Goal: Task Accomplishment & Management: Complete application form

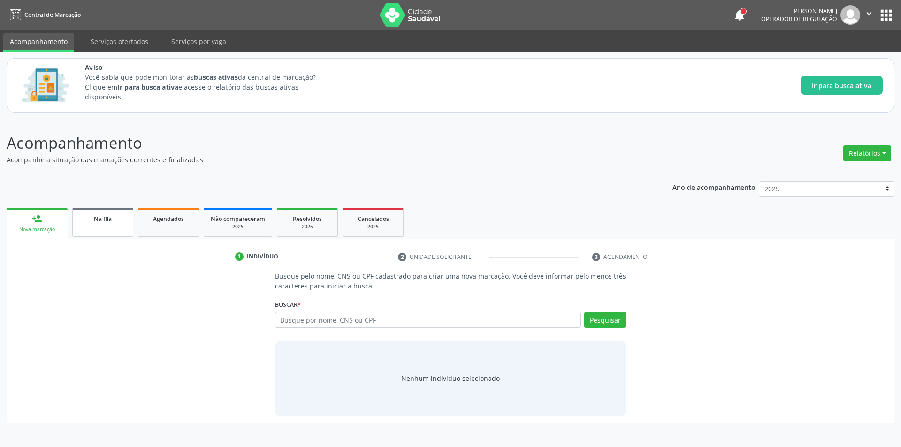
click at [100, 223] on div "Na fila" at bounding box center [102, 219] width 47 height 10
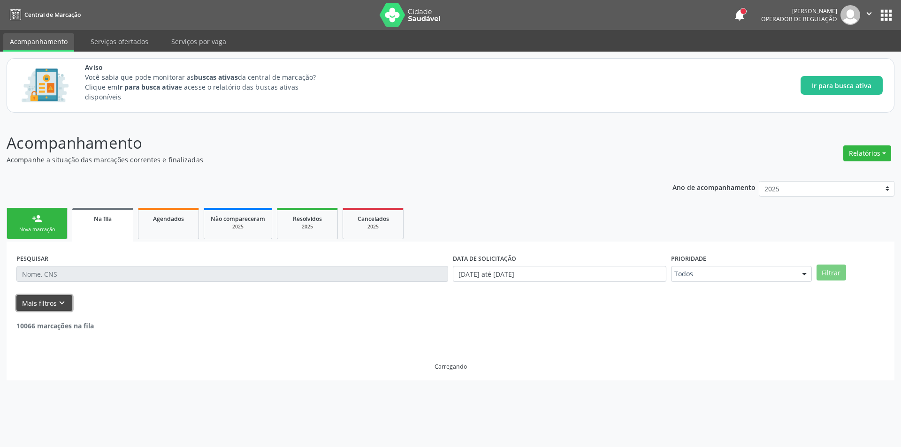
click at [63, 302] on icon "keyboard_arrow_down" at bounding box center [62, 303] width 10 height 10
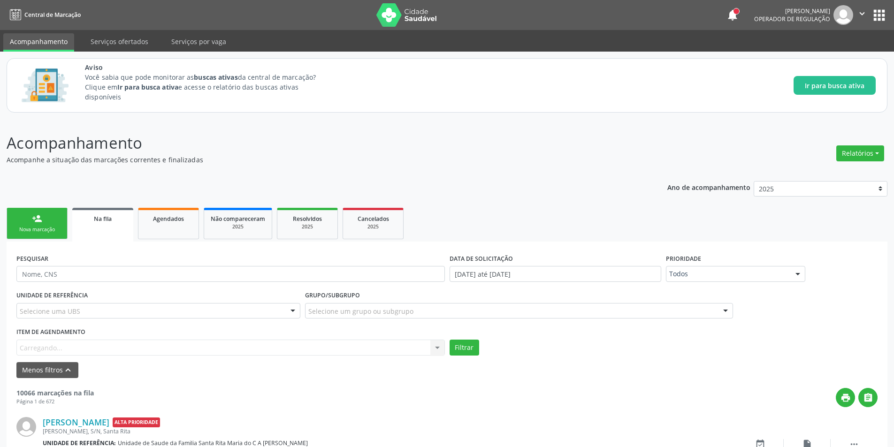
click at [78, 346] on div "Item de agendamento [GEOGRAPHIC_DATA]... No elements found. Consider changing t…" at bounding box center [230, 340] width 429 height 30
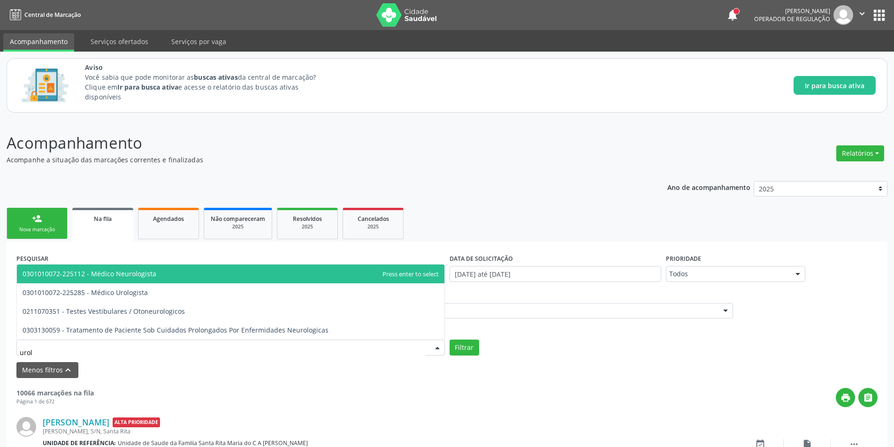
type input "urolo"
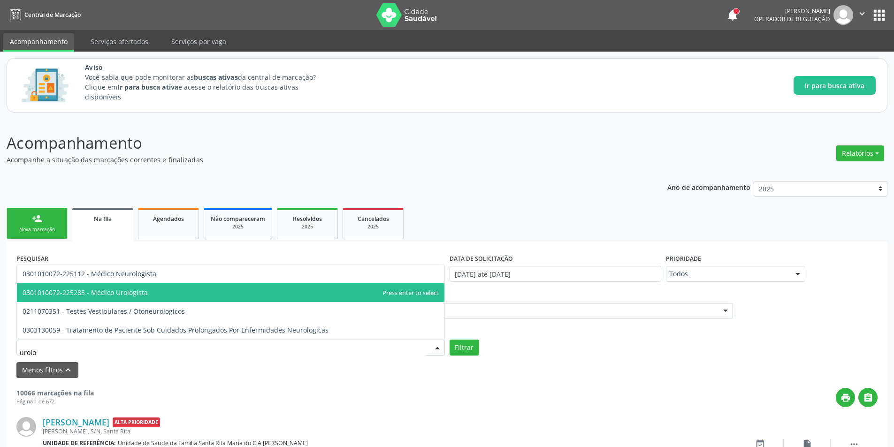
click at [123, 285] on span "0301010072-225285 - Médico Urologista" at bounding box center [231, 293] width 428 height 19
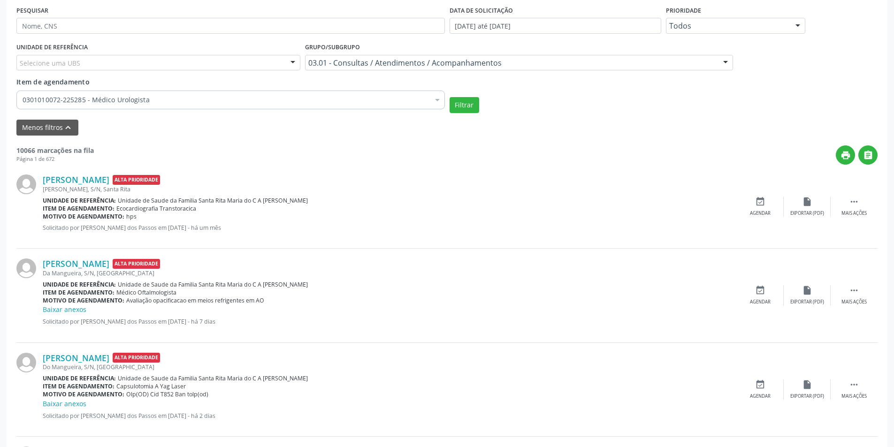
scroll to position [235, 0]
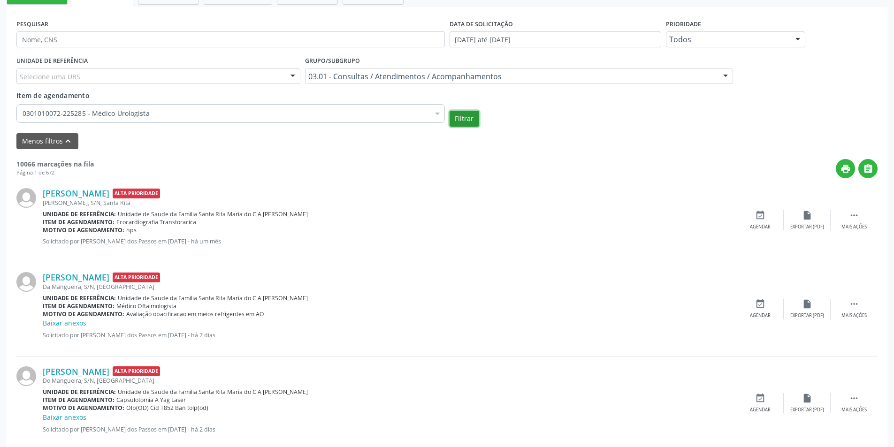
click at [460, 116] on button "Filtrar" at bounding box center [465, 119] width 30 height 16
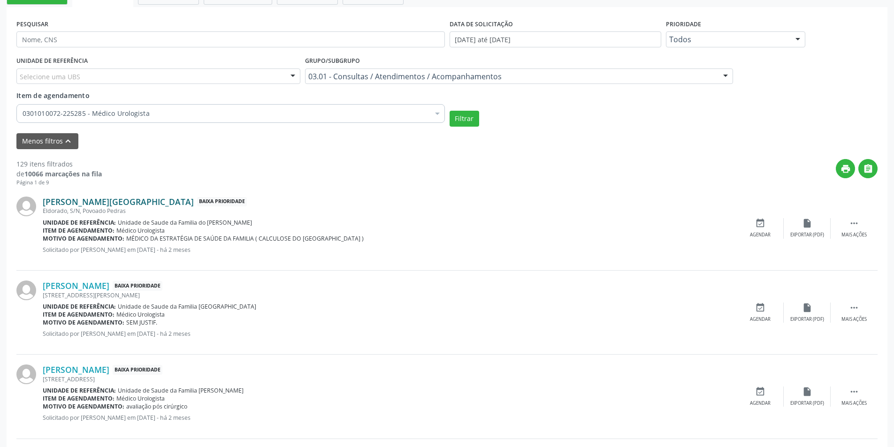
click at [127, 200] on link "[PERSON_NAME][GEOGRAPHIC_DATA]" at bounding box center [118, 202] width 151 height 10
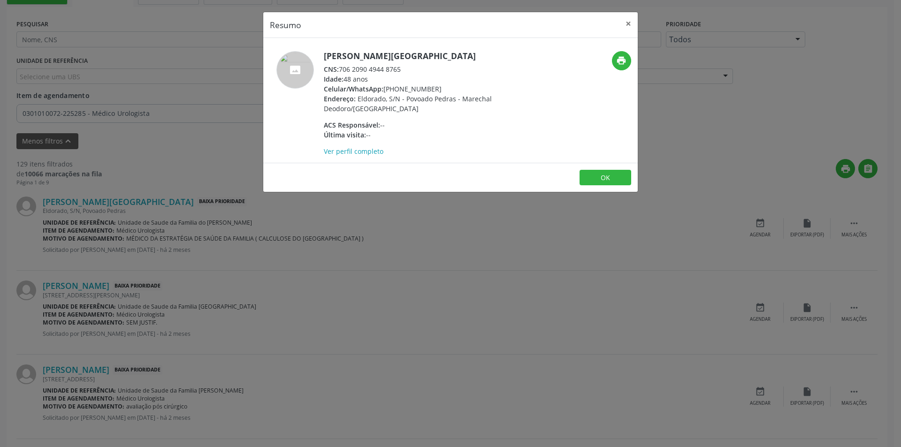
click at [342, 70] on div "CNS: 706 2090 4944 8765" at bounding box center [415, 69] width 183 height 10
drag, startPoint x: 342, startPoint y: 70, endPoint x: 393, endPoint y: 68, distance: 51.2
click at [393, 68] on div "CNS: 706 2090 4944 8765" at bounding box center [415, 69] width 183 height 10
copy div "706 2090 4944 8765"
click at [306, 248] on div "Resumo × [PERSON_NAME][GEOGRAPHIC_DATA] CNS: 706 2090 4944 8765 Idade: 48 anos …" at bounding box center [450, 223] width 901 height 447
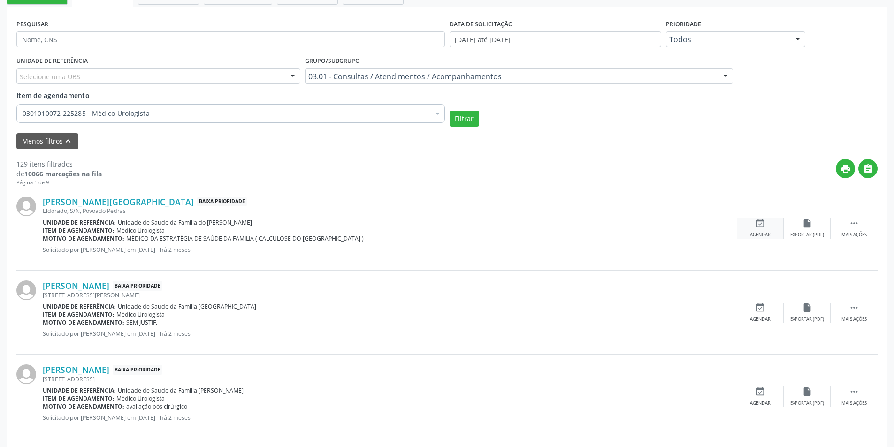
click at [762, 236] on div "Agendar" at bounding box center [760, 235] width 21 height 7
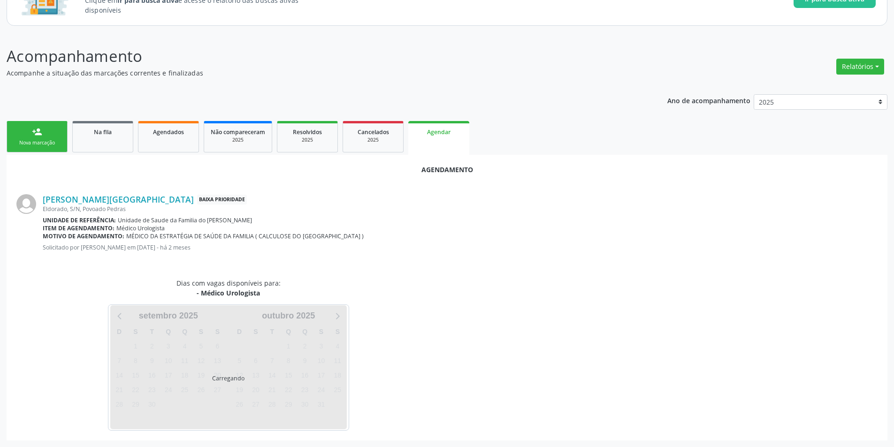
scroll to position [109, 0]
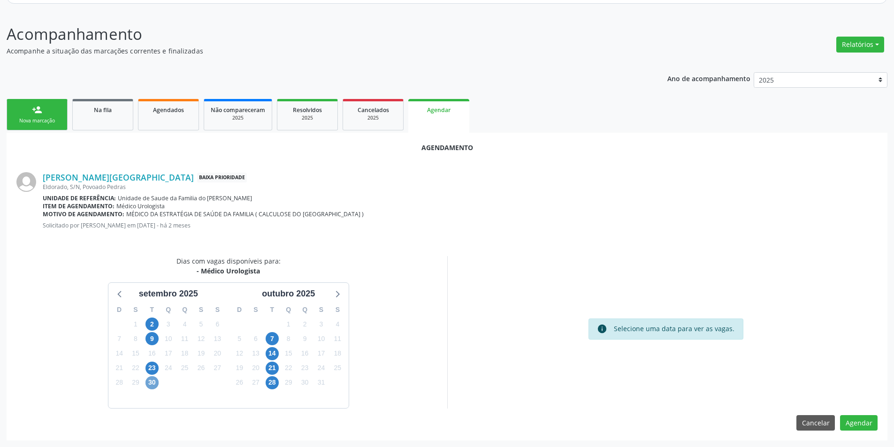
click at [150, 383] on span "30" at bounding box center [152, 383] width 13 height 13
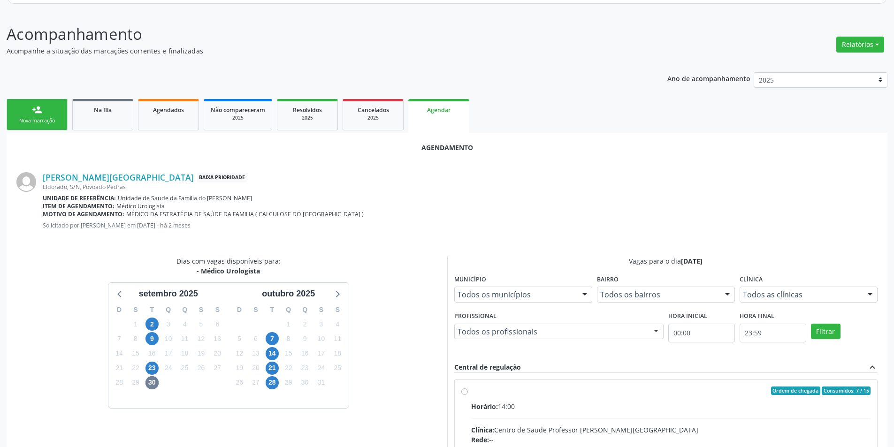
radio input "true"
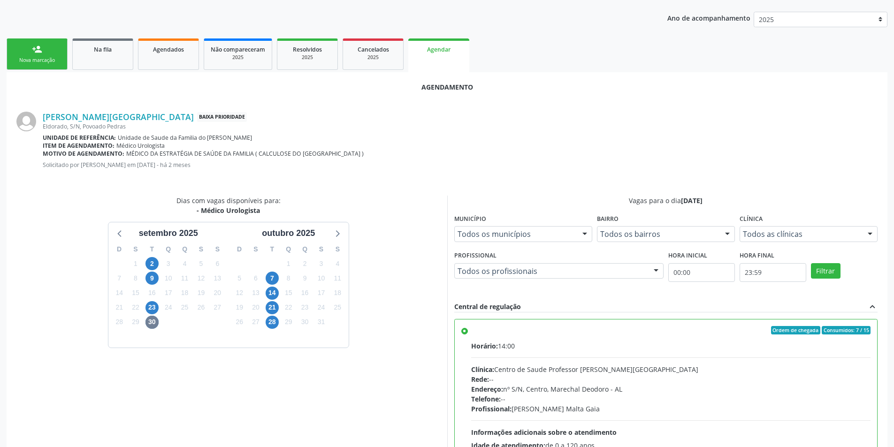
scroll to position [262, 0]
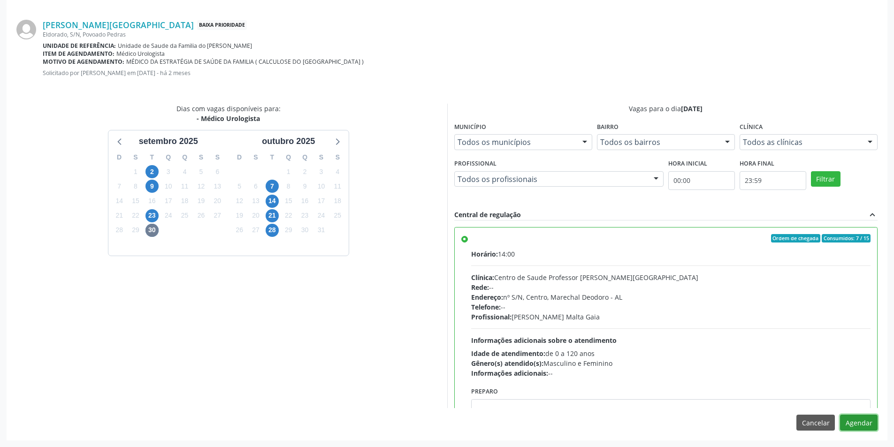
click at [864, 426] on button "Agendar" at bounding box center [859, 423] width 38 height 16
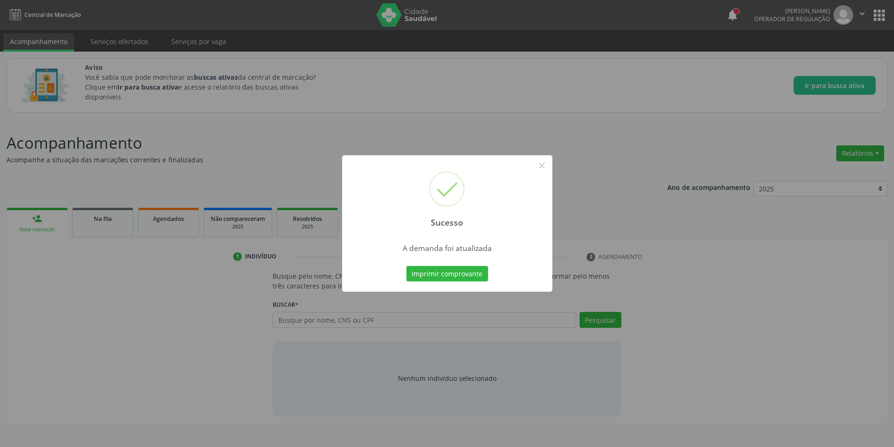
scroll to position [0, 0]
click at [545, 164] on button "×" at bounding box center [546, 166] width 16 height 16
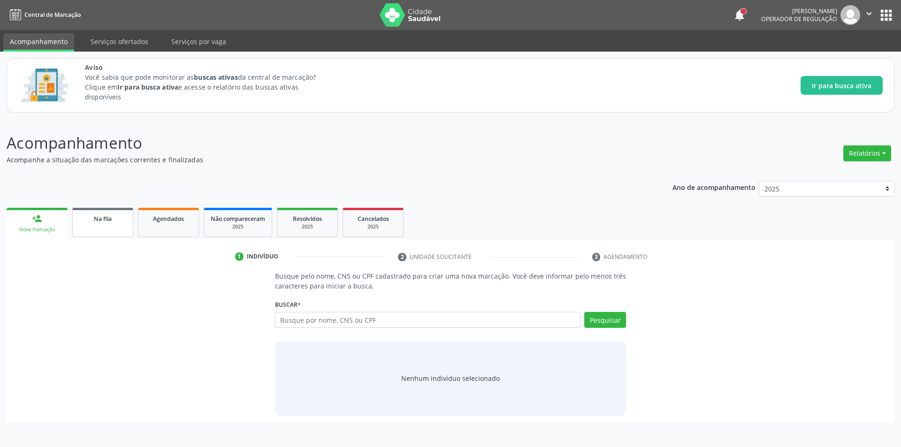
click at [126, 221] on div "Na fila" at bounding box center [102, 219] width 47 height 10
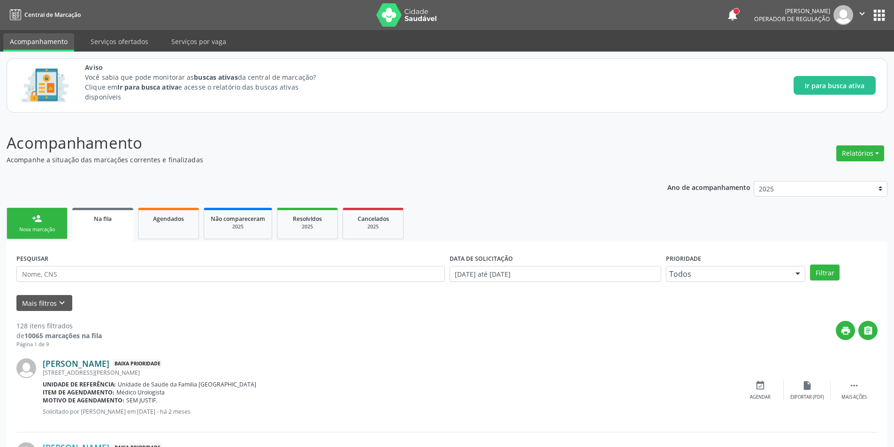
click at [92, 359] on link "[PERSON_NAME]" at bounding box center [76, 364] width 67 height 10
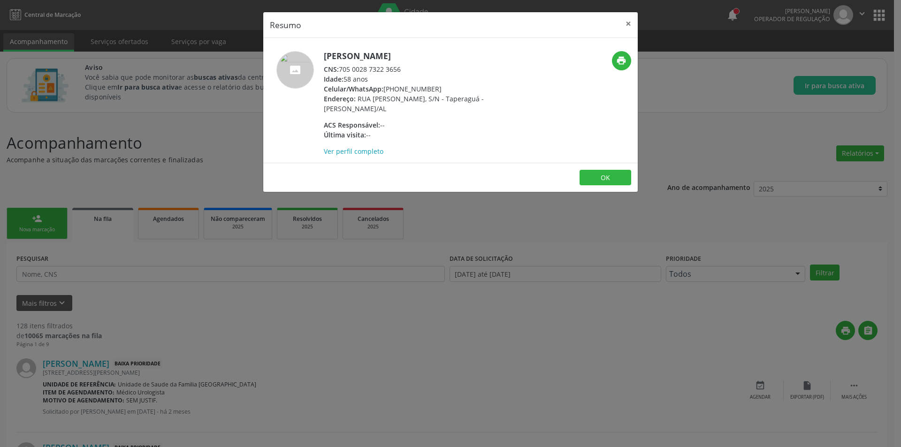
click at [342, 69] on div "CNS: 705 0028 7322 3656" at bounding box center [415, 69] width 183 height 10
drag, startPoint x: 342, startPoint y: 69, endPoint x: 390, endPoint y: 69, distance: 47.4
click at [390, 69] on div "CNS: 705 0028 7322 3656" at bounding box center [415, 69] width 183 height 10
copy div "705 0028 7322 3656"
click at [336, 300] on div "Resumo × [PERSON_NAME] CNS: 705 0028 7322 3656 Idade: 58 anos Celular/WhatsApp:…" at bounding box center [450, 223] width 901 height 447
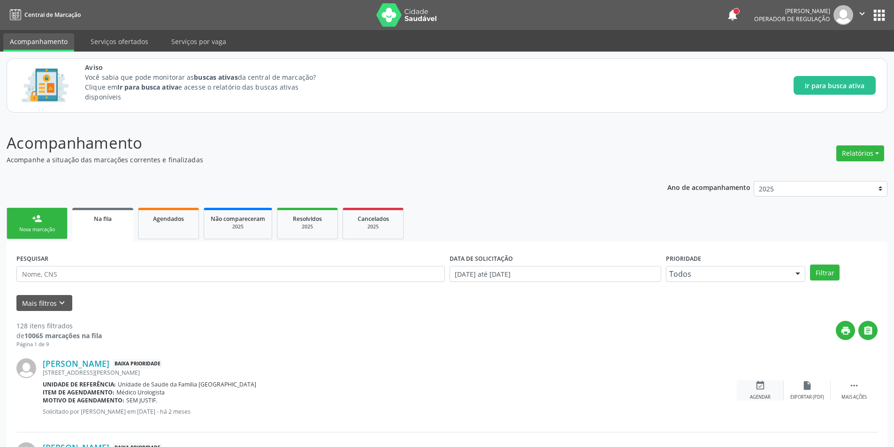
click at [762, 395] on div "Agendar" at bounding box center [760, 397] width 21 height 7
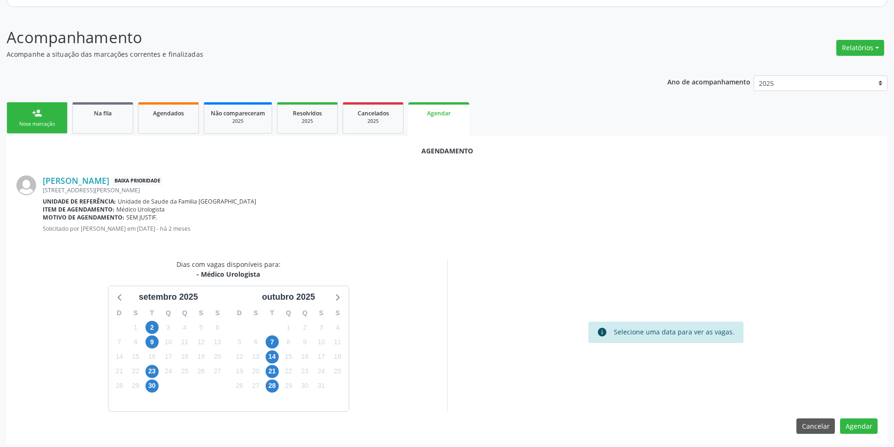
scroll to position [109, 0]
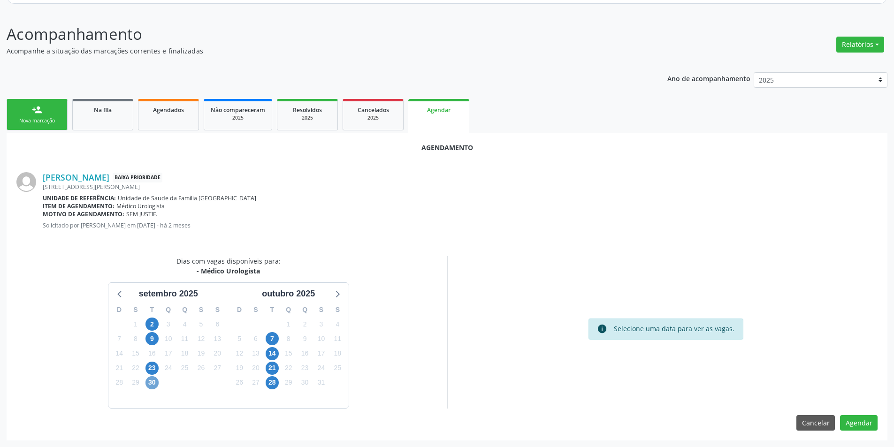
click at [153, 383] on span "30" at bounding box center [152, 383] width 13 height 13
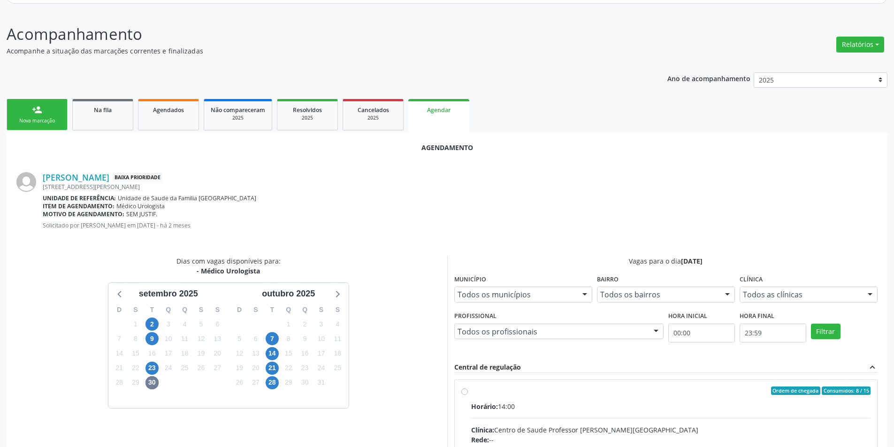
click at [468, 393] on input "Ordem de chegada Consumidos: 8 / 15 Horário: 14:00 Clínica: Centro de Saude Pro…" at bounding box center [465, 391] width 7 height 8
radio input "true"
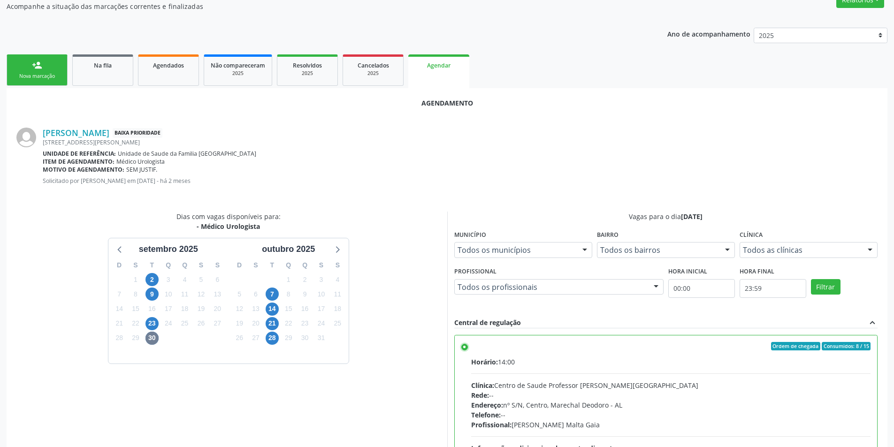
scroll to position [262, 0]
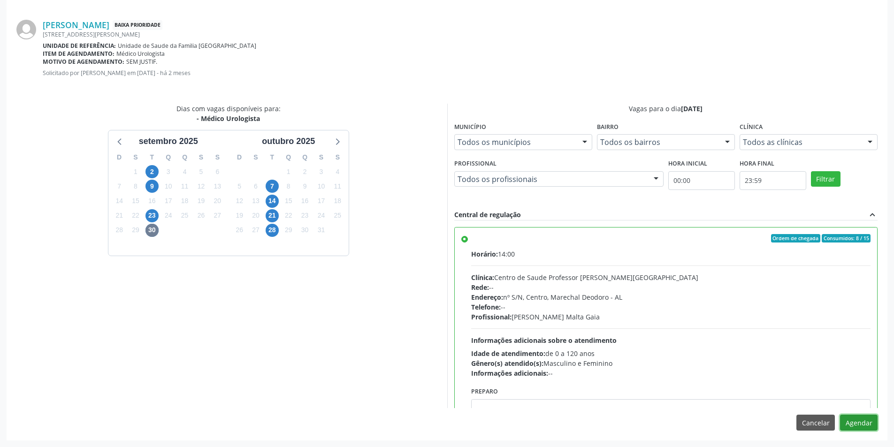
click at [866, 418] on button "Agendar" at bounding box center [859, 423] width 38 height 16
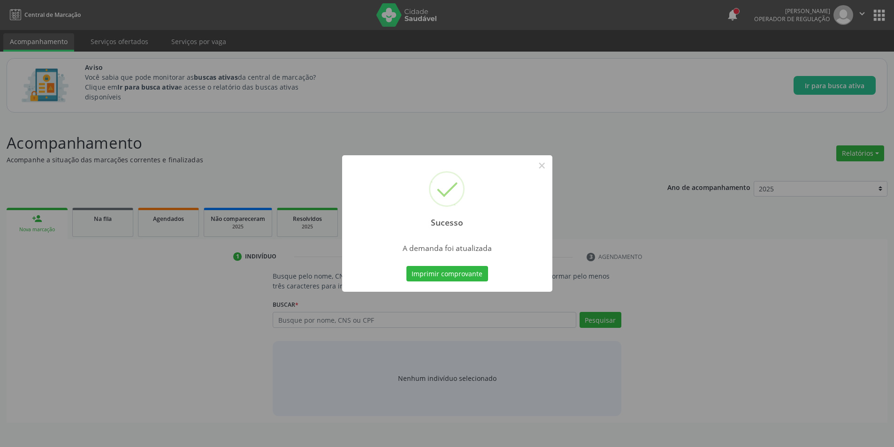
scroll to position [0, 0]
click at [546, 167] on button "×" at bounding box center [546, 166] width 16 height 16
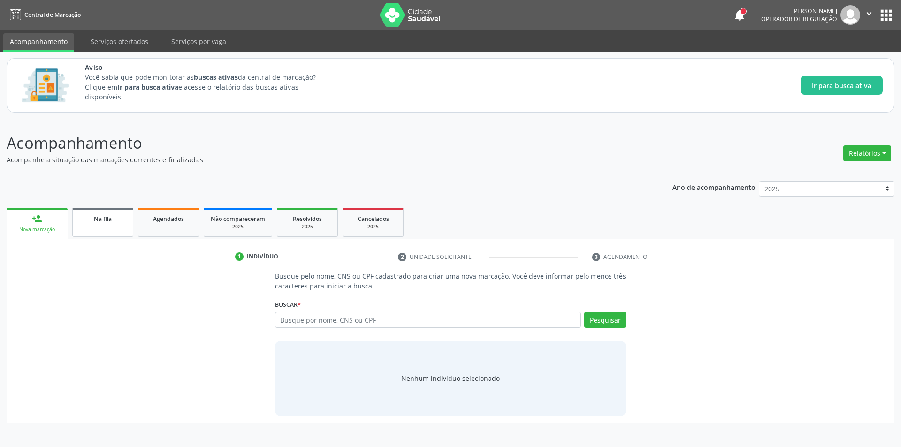
click at [105, 223] on span "Na fila" at bounding box center [103, 219] width 18 height 8
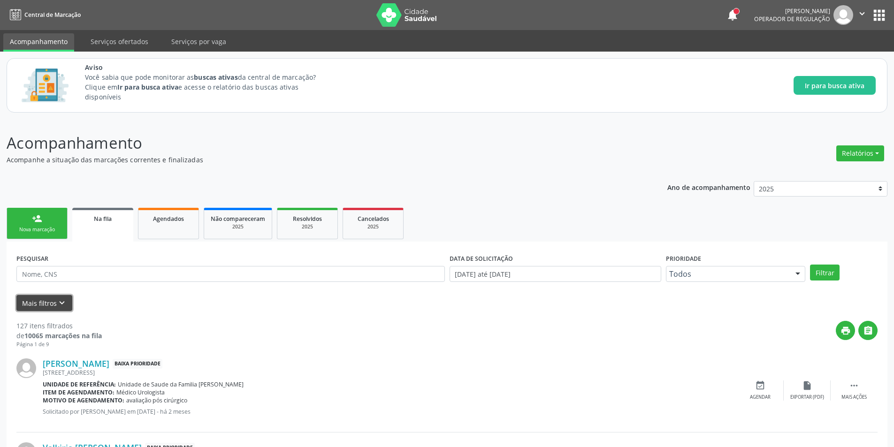
click at [68, 302] on button "Mais filtros keyboard_arrow_down" at bounding box center [44, 303] width 56 height 16
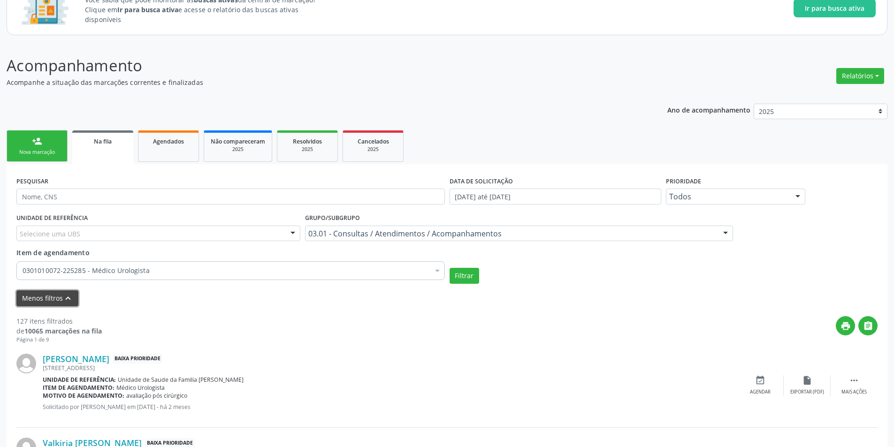
scroll to position [188, 0]
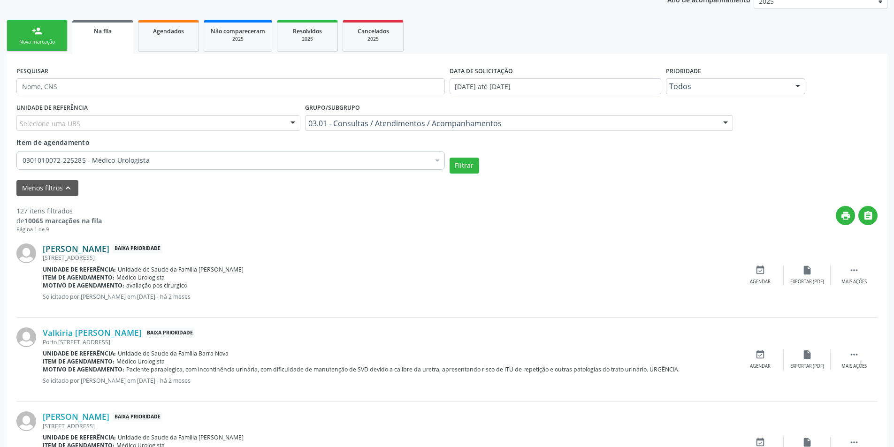
click at [89, 246] on link "[PERSON_NAME]" at bounding box center [76, 249] width 67 height 10
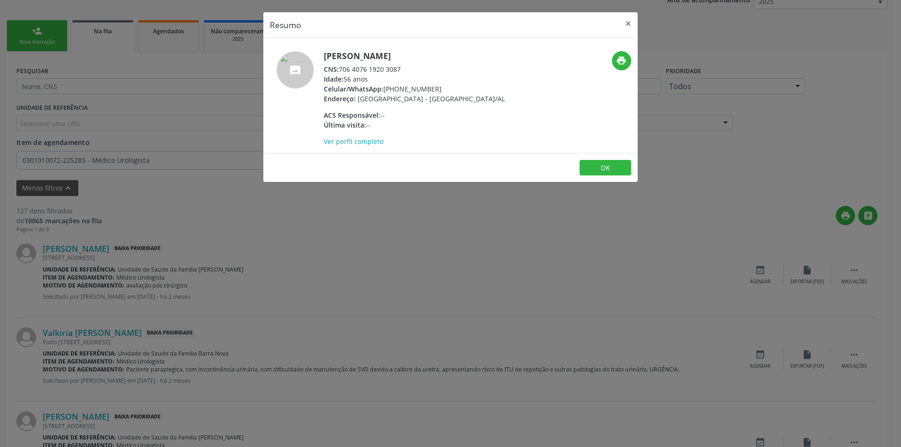
click at [341, 68] on div "CNS: 706 4076 1920 3087" at bounding box center [414, 69] width 181 height 10
drag, startPoint x: 341, startPoint y: 68, endPoint x: 390, endPoint y: 72, distance: 49.0
click at [390, 72] on div "CNS: 706 4076 1920 3087" at bounding box center [414, 69] width 181 height 10
drag, startPoint x: 391, startPoint y: 70, endPoint x: 461, endPoint y: 52, distance: 72.3
click at [461, 52] on h5 "[PERSON_NAME]" at bounding box center [414, 56] width 181 height 10
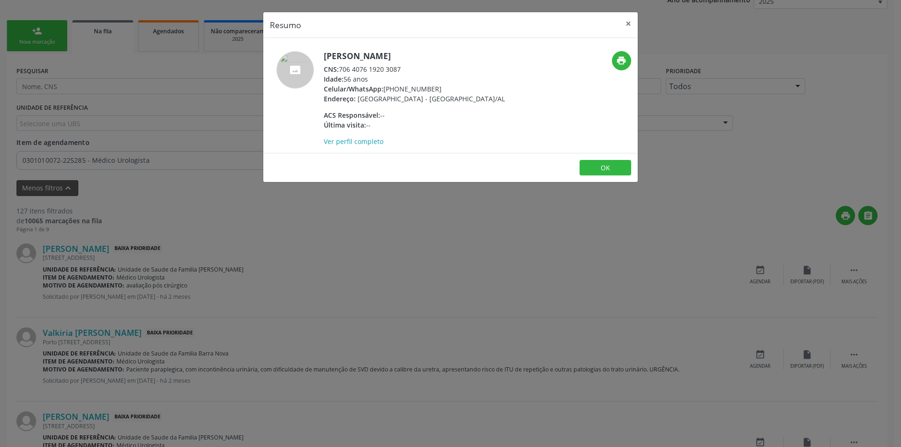
click at [342, 70] on div "CNS: 706 4076 1920 3087" at bounding box center [414, 69] width 181 height 10
drag, startPoint x: 342, startPoint y: 70, endPoint x: 394, endPoint y: 69, distance: 52.1
click at [394, 69] on div "CNS: 706 4076 1920 3087" at bounding box center [414, 69] width 181 height 10
copy div "706 4076 1920 3087"
click at [363, 293] on div "Resumo × [PERSON_NAME] CNS: 706 4076 1920 3087 Idade: 56 anos Celular/WhatsApp:…" at bounding box center [450, 223] width 901 height 447
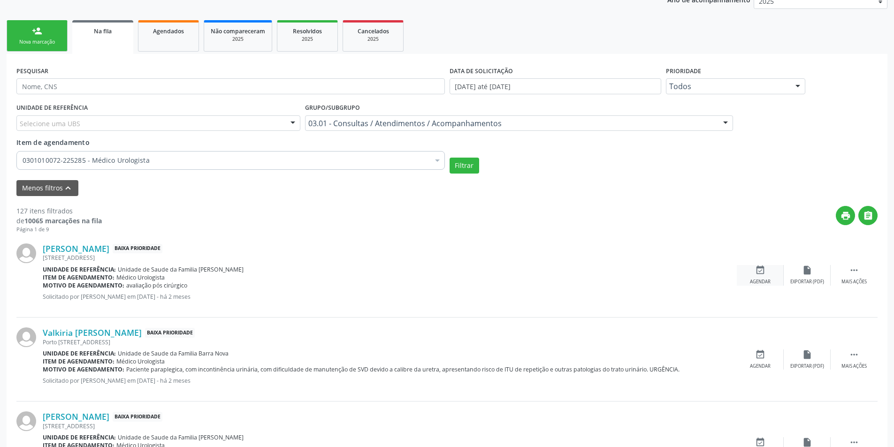
click at [757, 279] on div "Agendar" at bounding box center [760, 282] width 21 height 7
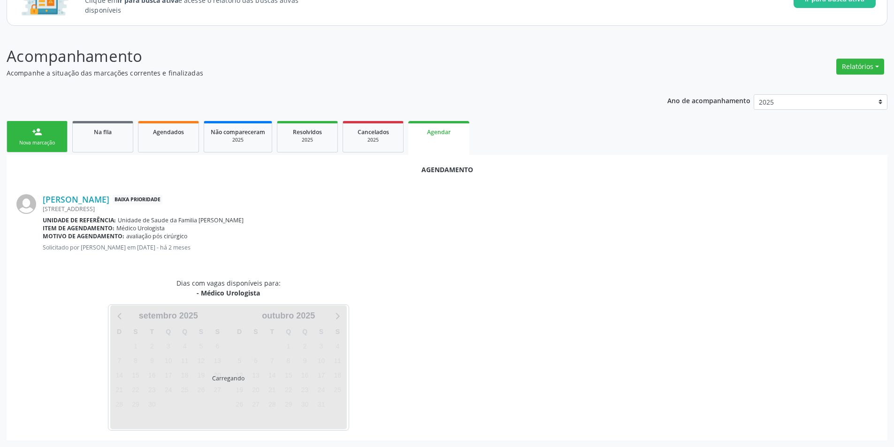
scroll to position [109, 0]
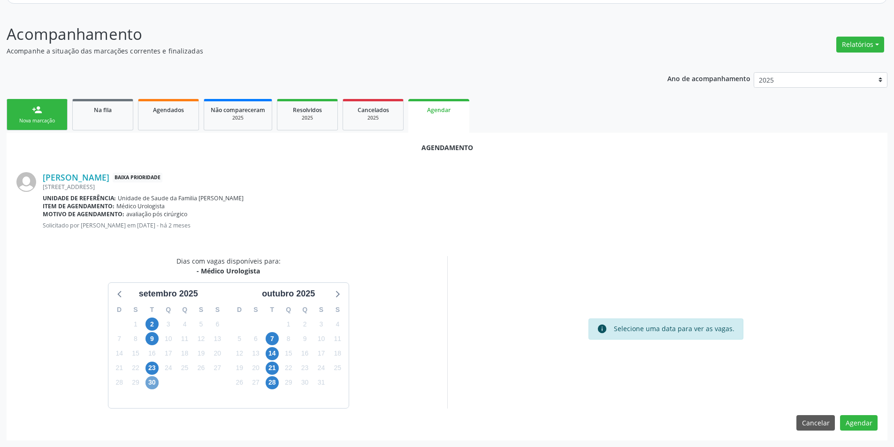
click at [149, 386] on span "30" at bounding box center [152, 383] width 13 height 13
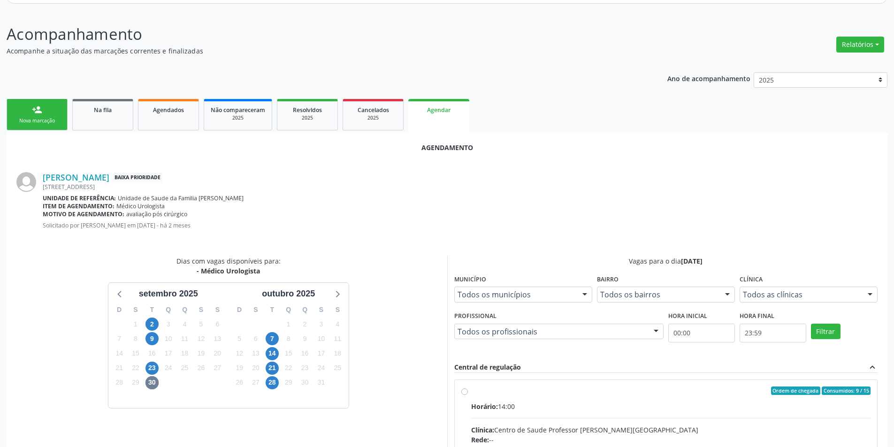
click at [464, 393] on input "Ordem de chegada Consumidos: 9 / 15 Horário: 14:00 Clínica: Centro de Saude Pro…" at bounding box center [465, 391] width 7 height 8
radio input "true"
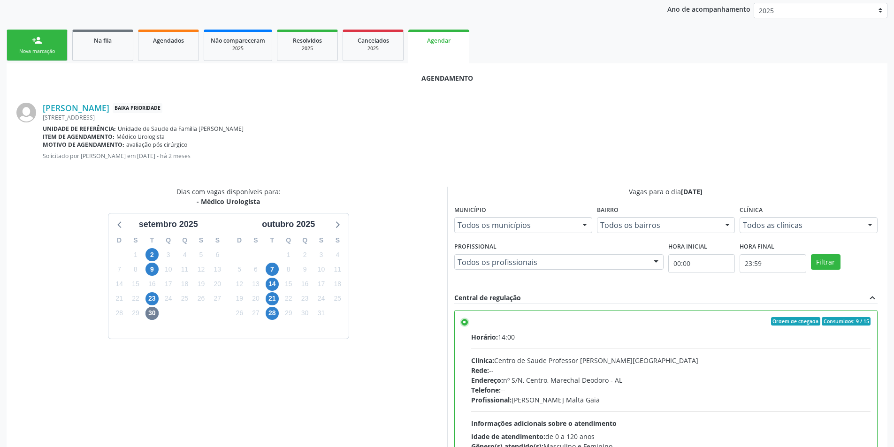
scroll to position [262, 0]
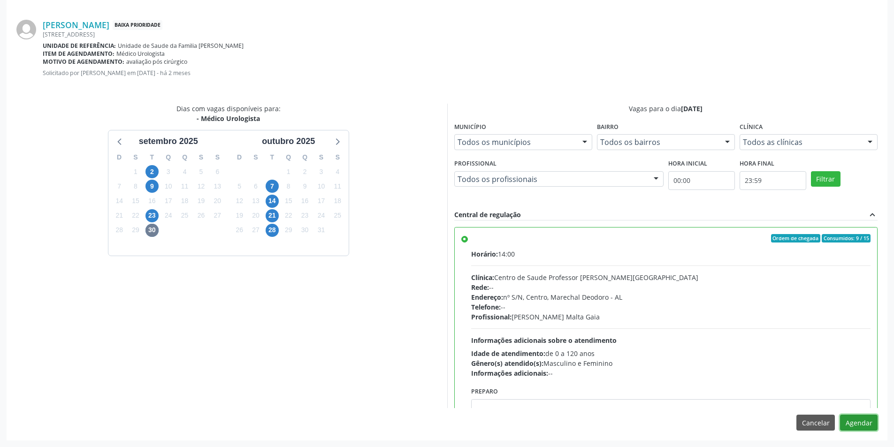
click at [862, 422] on button "Agendar" at bounding box center [859, 423] width 38 height 16
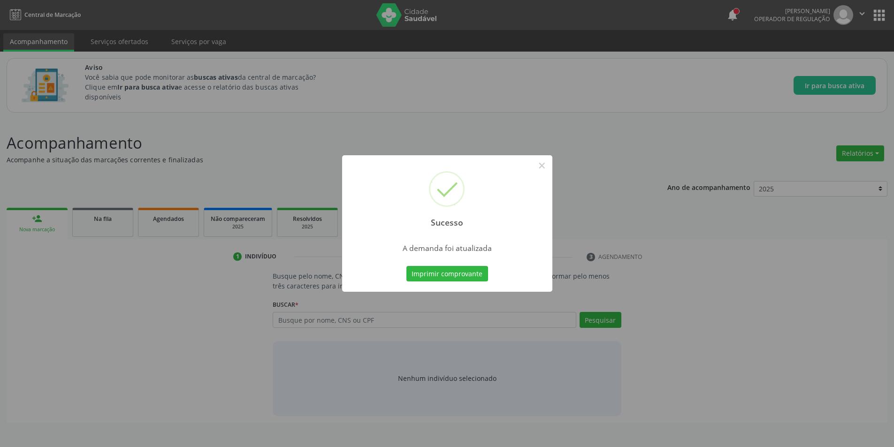
scroll to position [0, 0]
click at [545, 166] on button "×" at bounding box center [546, 166] width 16 height 16
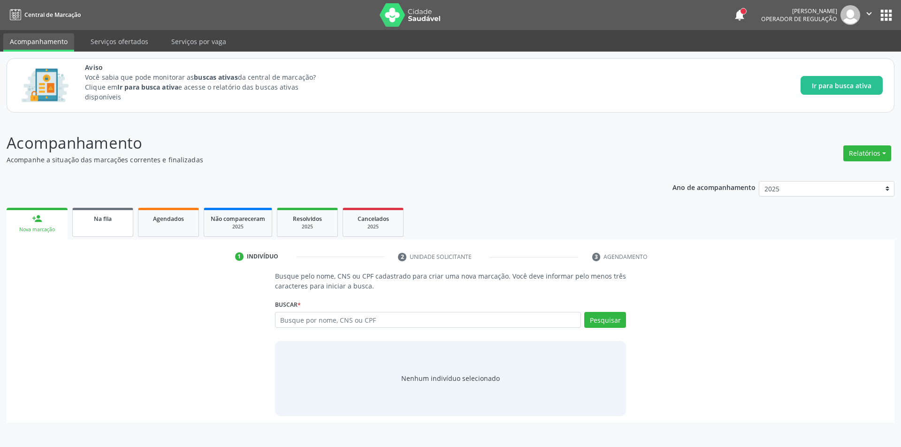
click at [107, 231] on link "Na fila" at bounding box center [102, 222] width 61 height 29
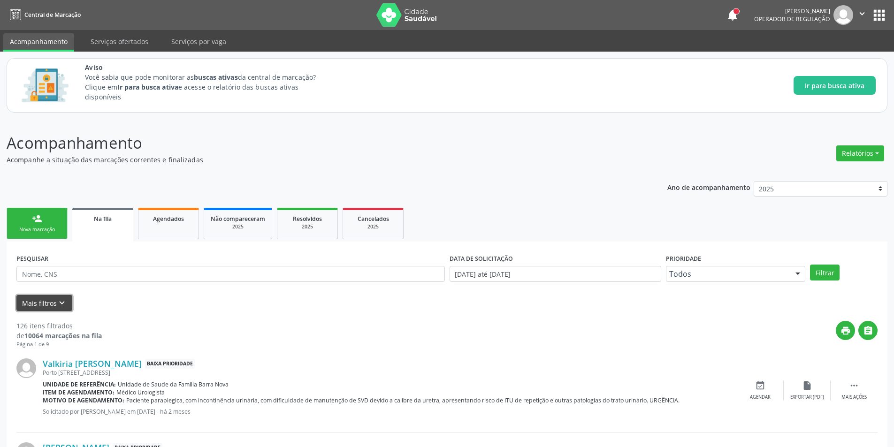
click at [49, 308] on button "Mais filtros keyboard_arrow_down" at bounding box center [44, 303] width 56 height 16
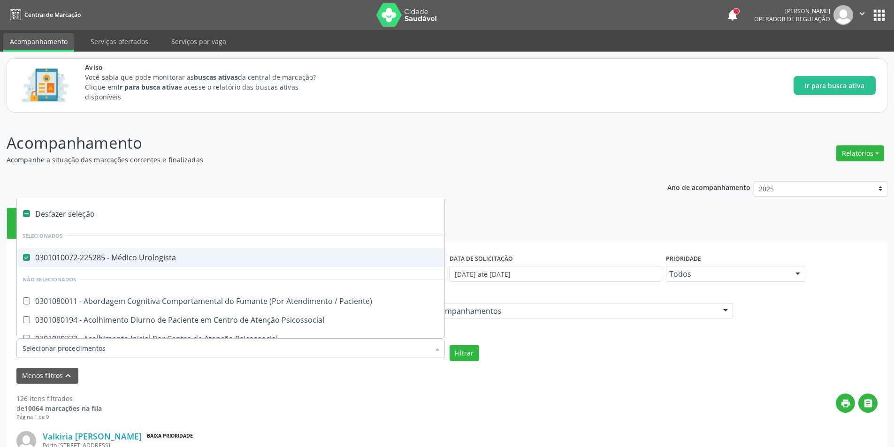
click at [27, 254] on Urologista at bounding box center [26, 257] width 7 height 7
click at [23, 254] on Urologista "checkbox" at bounding box center [20, 257] width 6 height 6
checkbox Urologista "false"
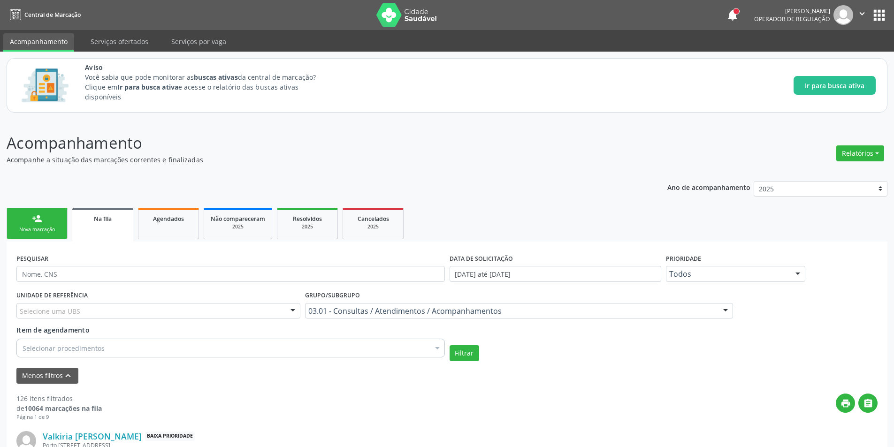
click at [105, 274] on input "text" at bounding box center [230, 274] width 429 height 16
paste input "707403071579274"
type input "707403071579274"
click at [459, 357] on button "Filtrar" at bounding box center [465, 354] width 30 height 16
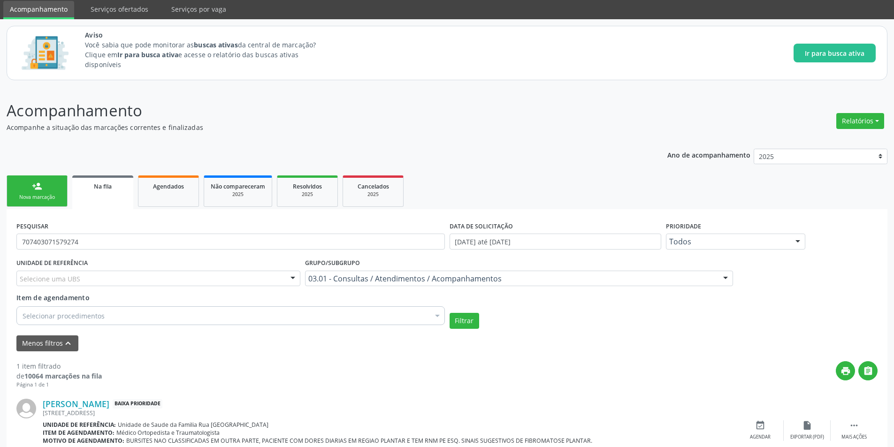
scroll to position [74, 0]
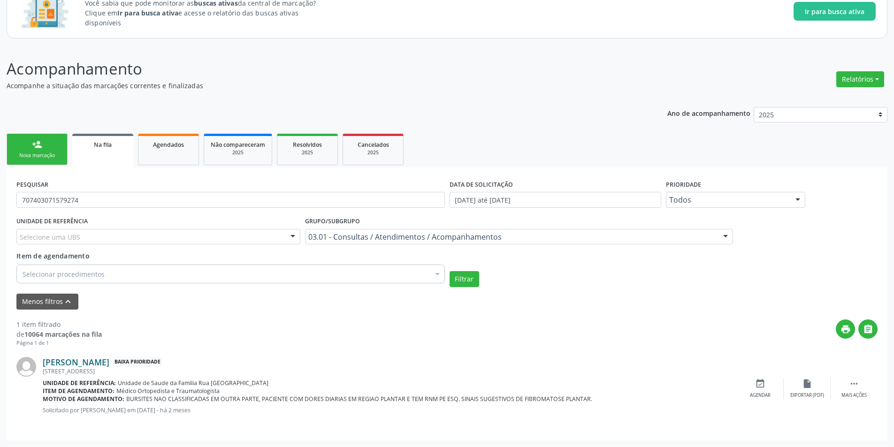
click at [109, 359] on link "[PERSON_NAME]" at bounding box center [76, 362] width 67 height 10
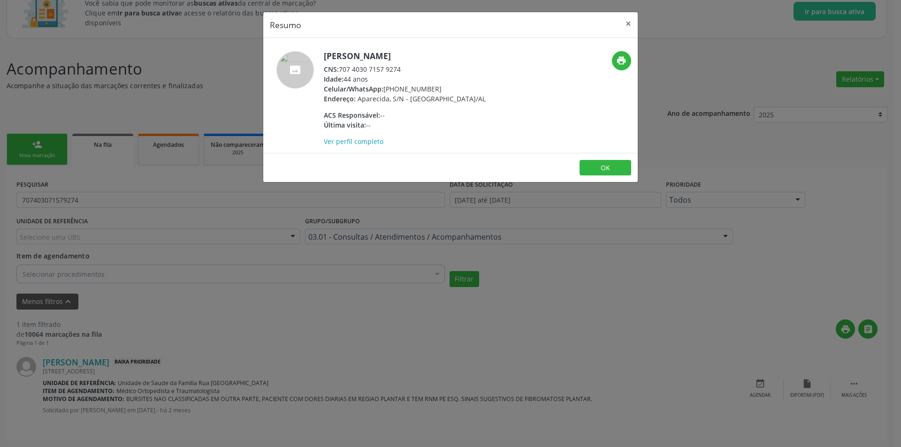
drag, startPoint x: 335, startPoint y: 239, endPoint x: 325, endPoint y: 251, distance: 15.6
click at [335, 239] on div "Resumo × [PERSON_NAME] CNS: 707 4030 7157 9274 Idade: 44 anos Celular/WhatsApp:…" at bounding box center [450, 223] width 901 height 447
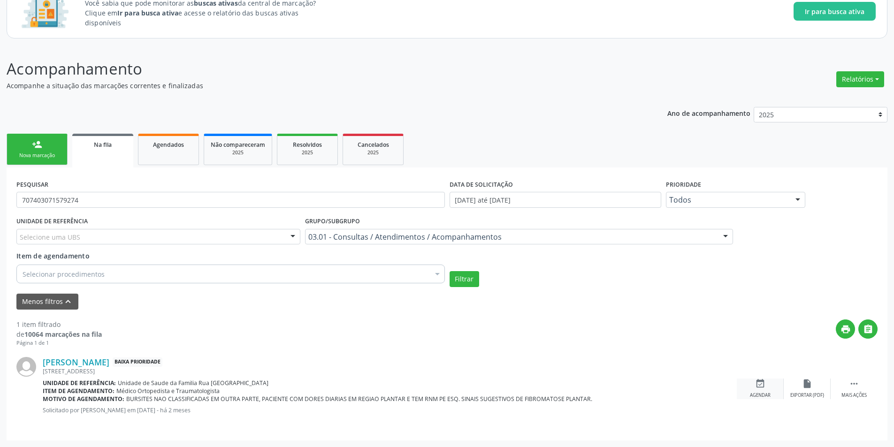
click at [770, 396] on div "Agendar" at bounding box center [760, 396] width 21 height 7
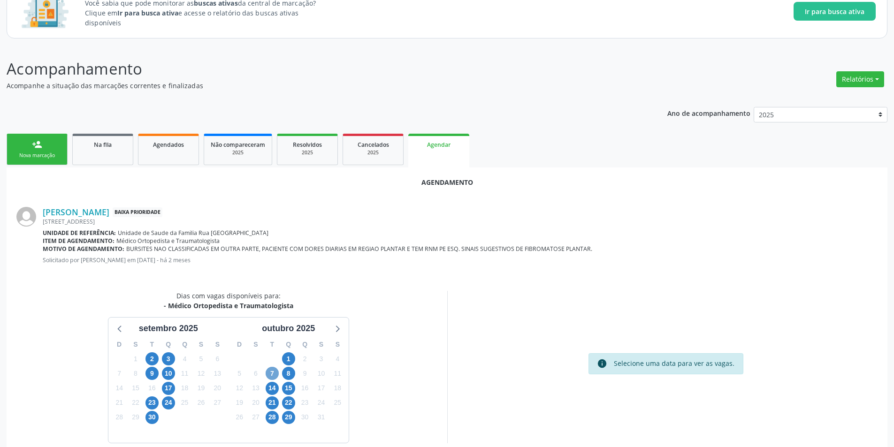
click at [272, 375] on span "7" at bounding box center [272, 373] width 13 height 13
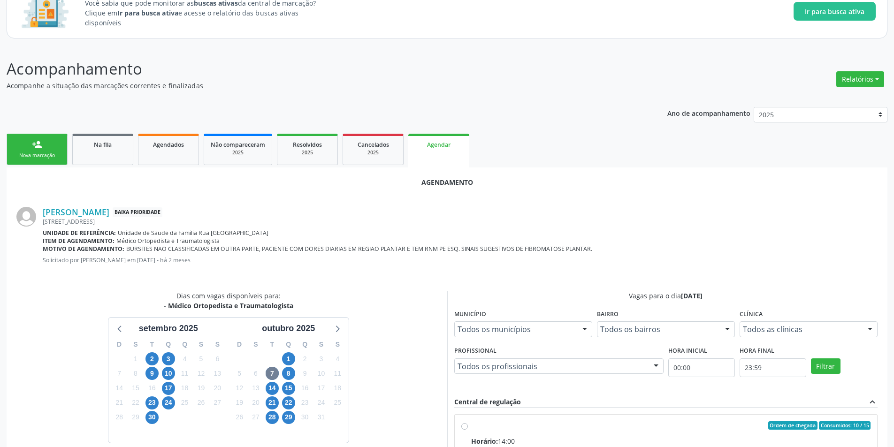
click at [467, 426] on input "Ordem de chegada Consumidos: 10 / 15 Horário: 14:00 Clínica: Centro de Saude Pr…" at bounding box center [465, 426] width 7 height 8
radio input "true"
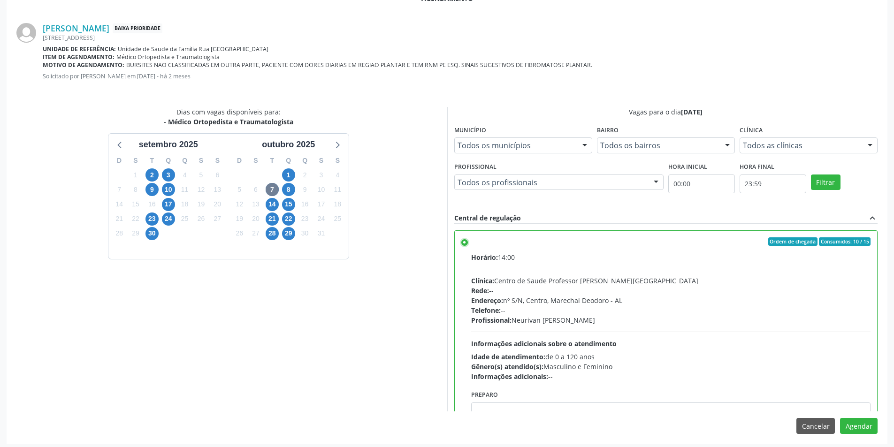
scroll to position [262, 0]
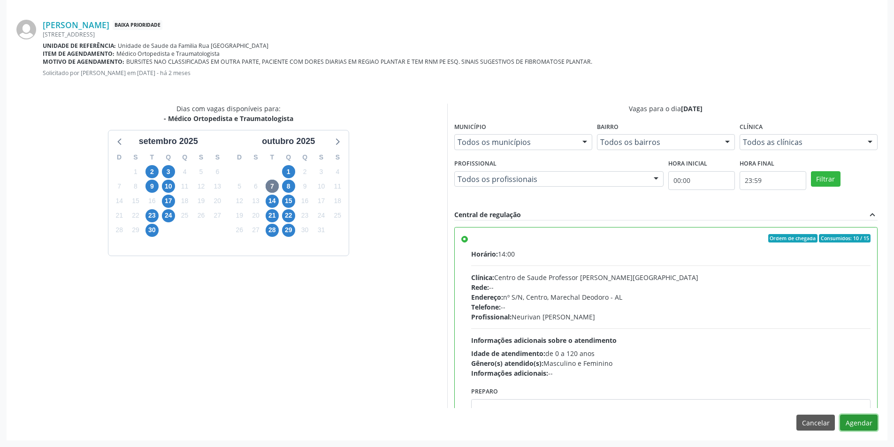
click at [849, 418] on button "Agendar" at bounding box center [859, 423] width 38 height 16
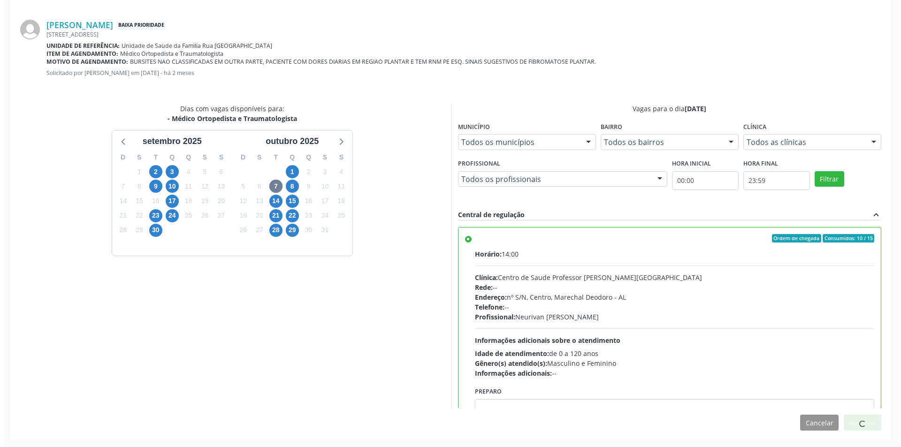
scroll to position [0, 0]
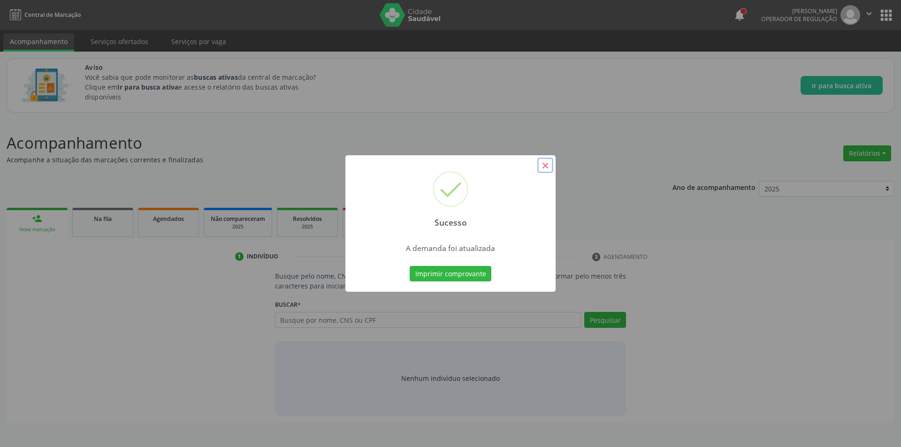
click at [541, 172] on button "×" at bounding box center [546, 166] width 16 height 16
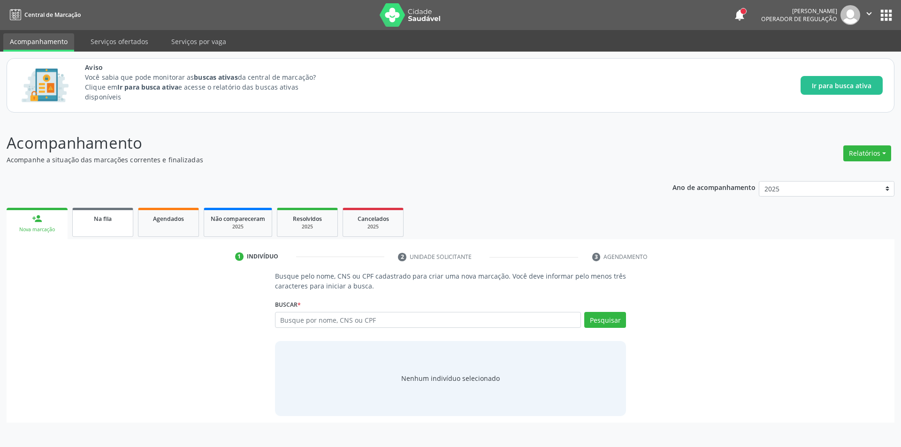
click at [91, 218] on div "Na fila" at bounding box center [102, 219] width 47 height 10
